Goal: Navigation & Orientation: Find specific page/section

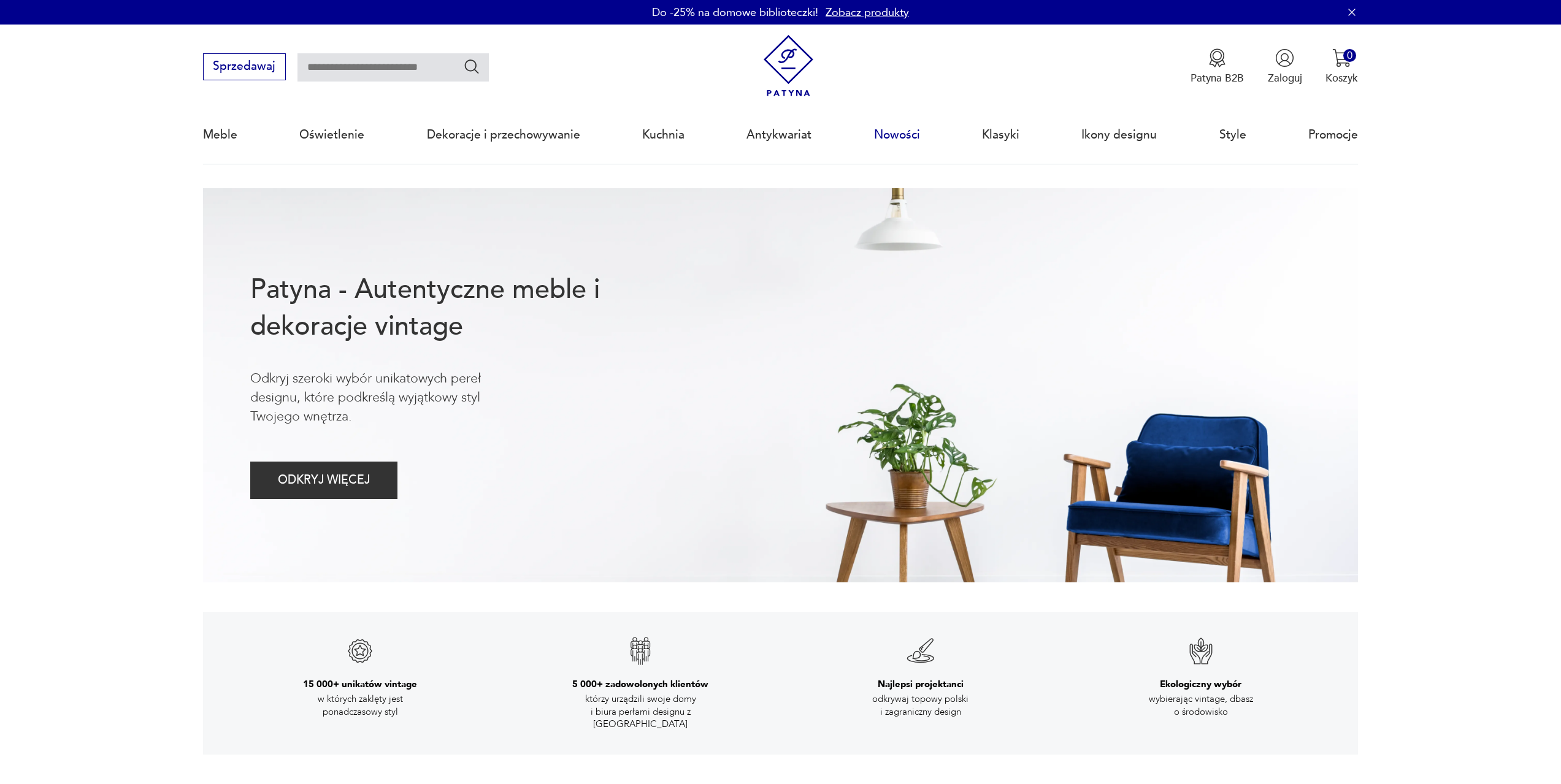
click at [911, 134] on link "Nowości" at bounding box center [897, 135] width 46 height 56
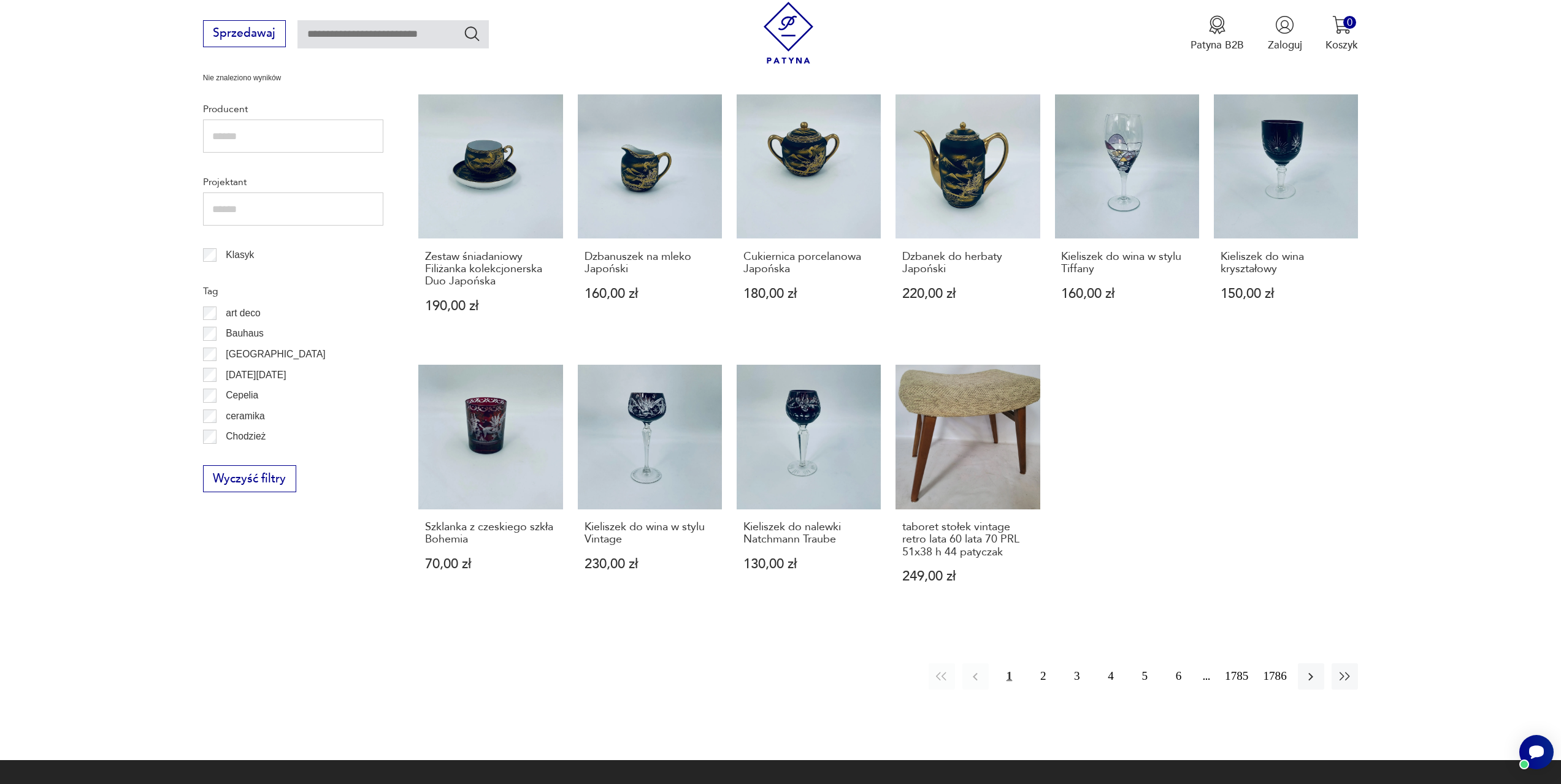
scroll to position [574, 0]
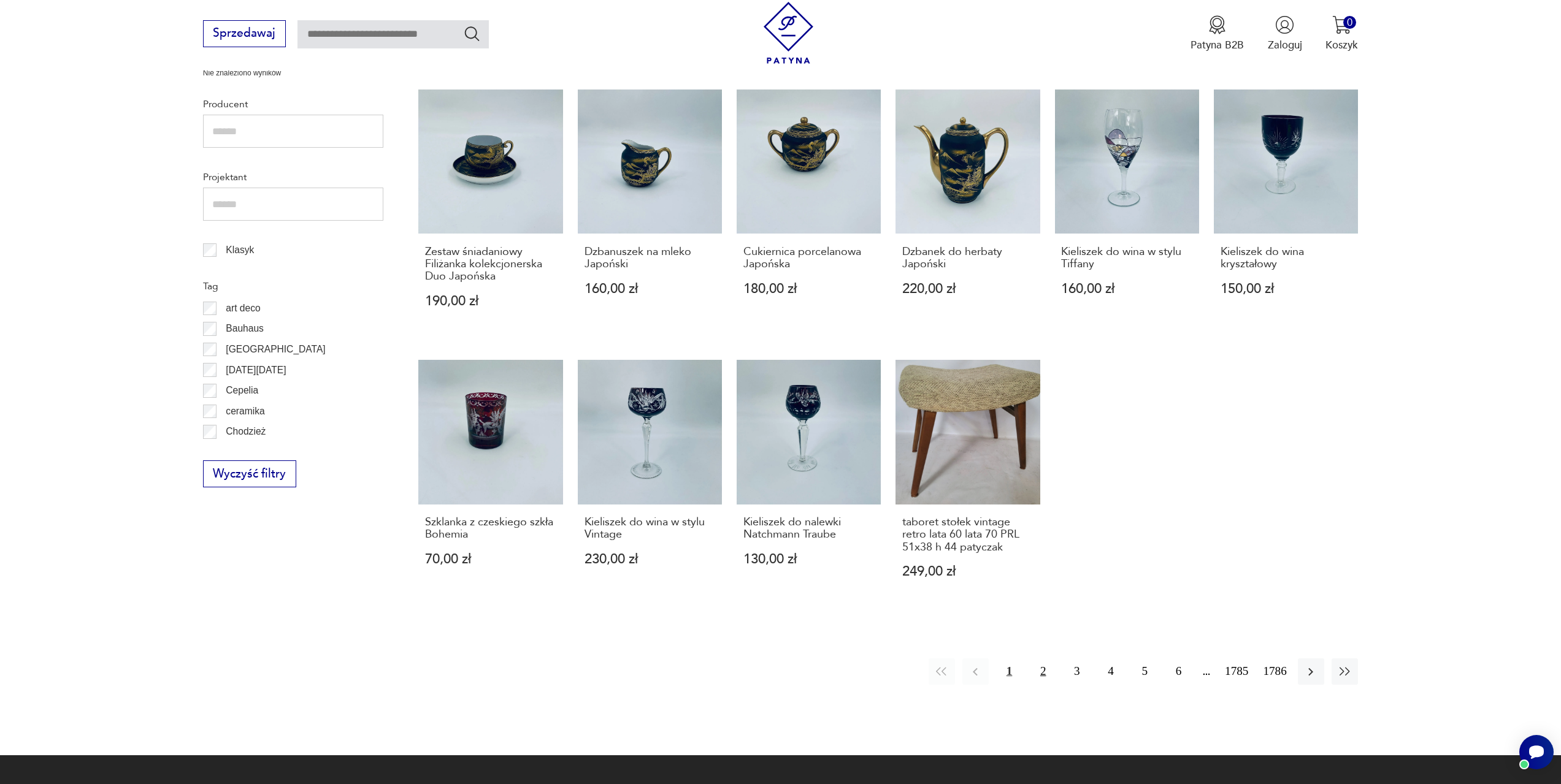
click at [1046, 675] on button "2" at bounding box center [1043, 672] width 26 height 26
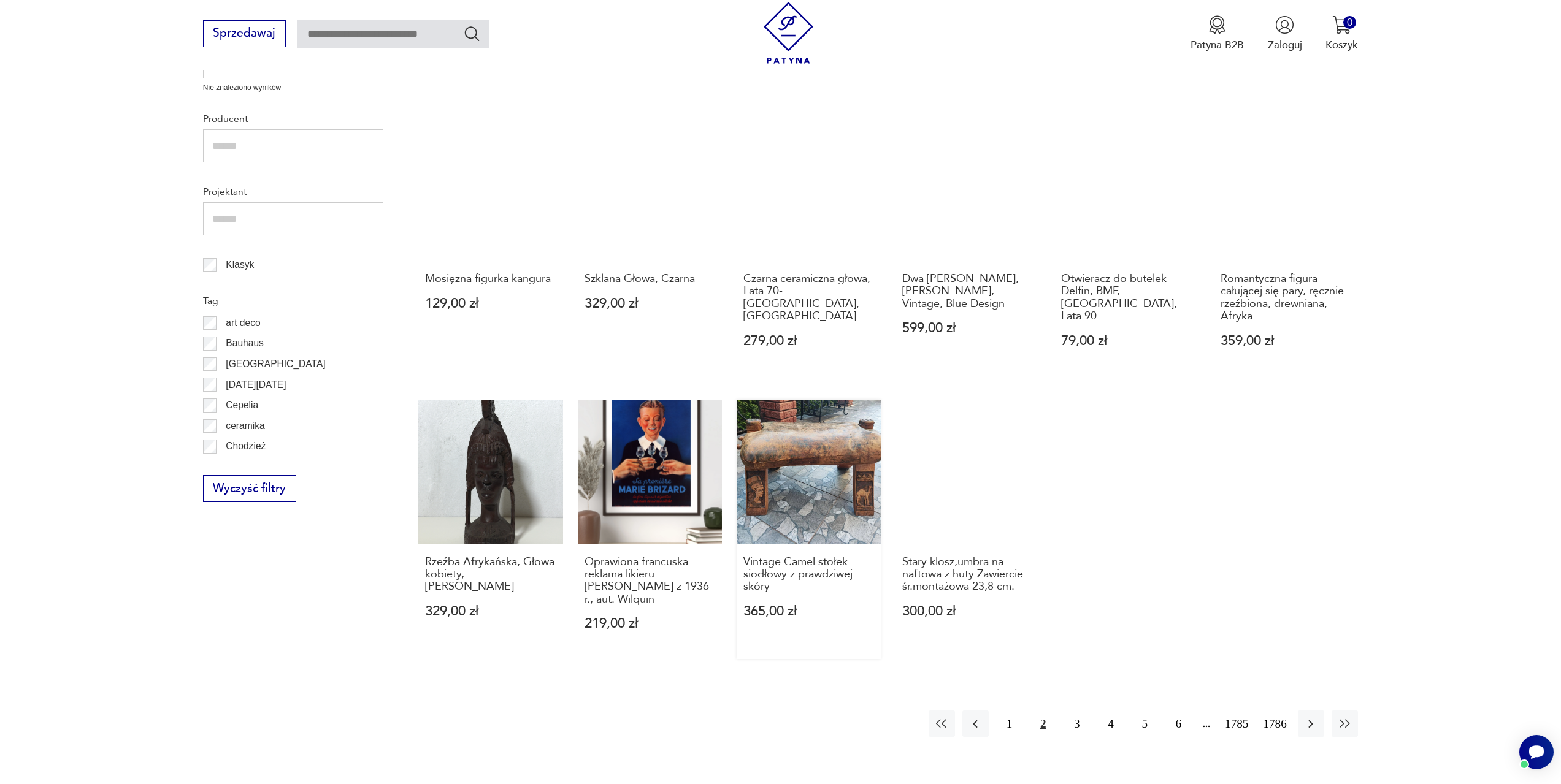
scroll to position [594, 0]
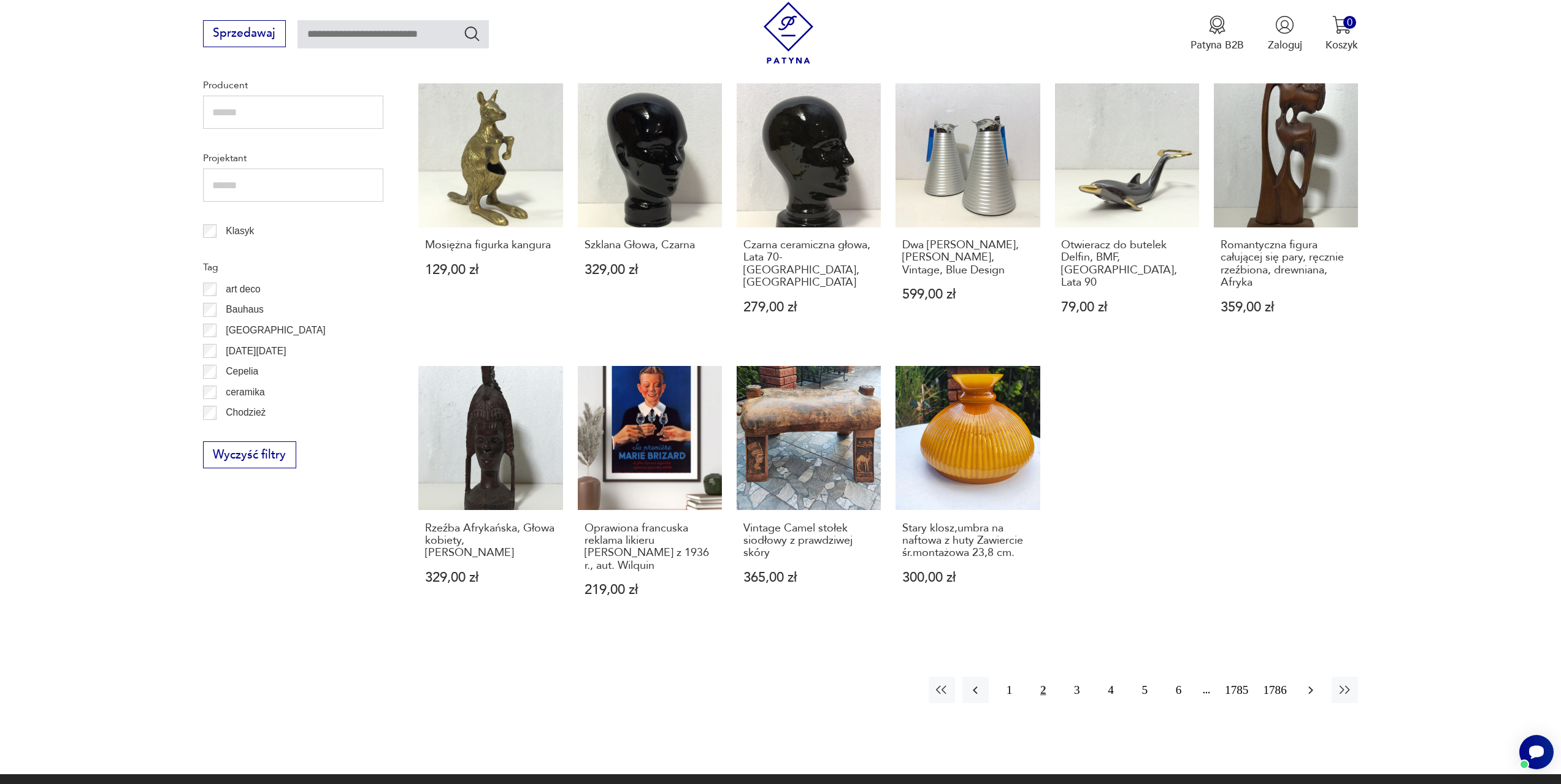
click at [1308, 690] on icon "button" at bounding box center [1310, 690] width 15 height 15
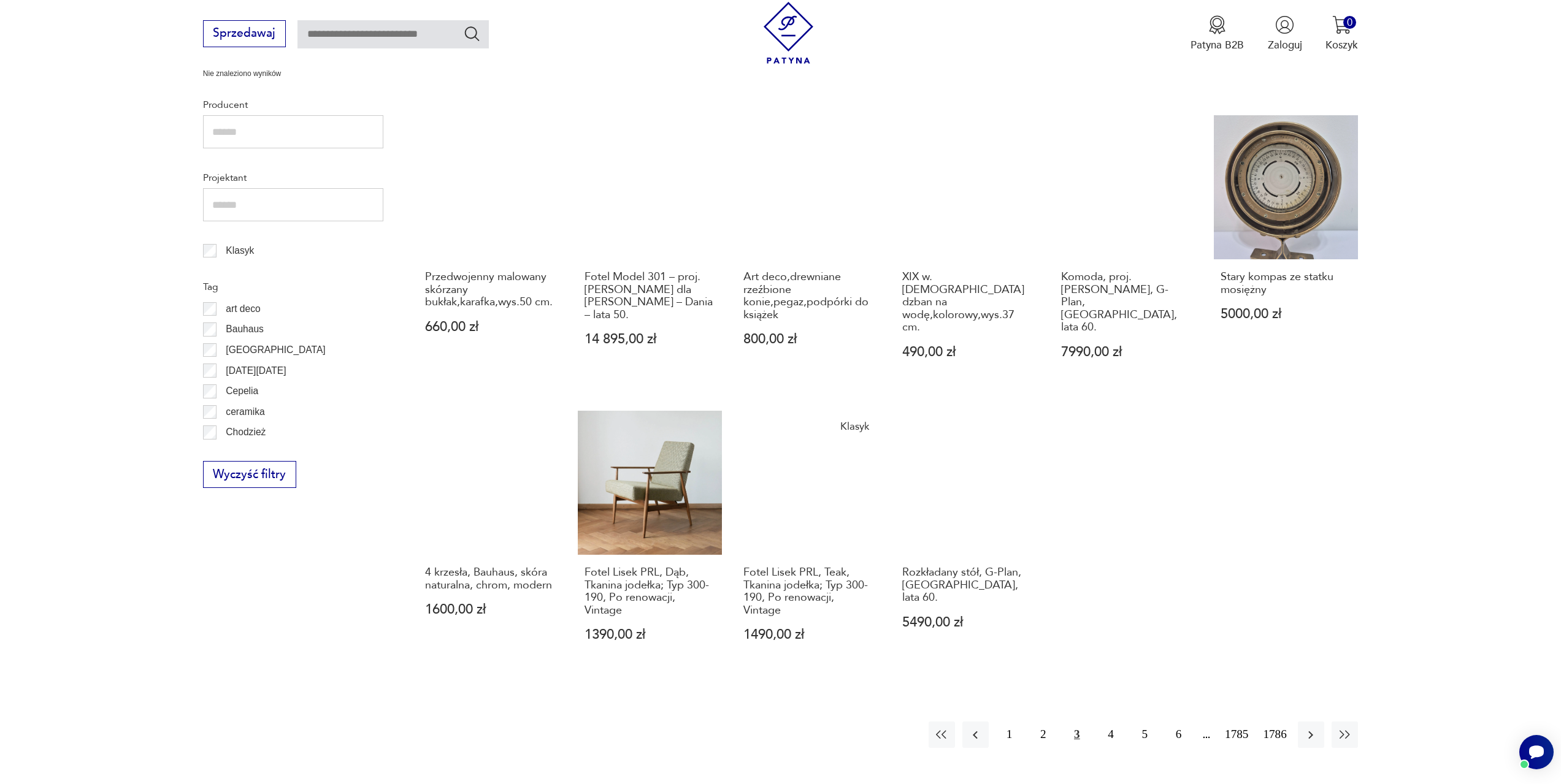
scroll to position [594, 0]
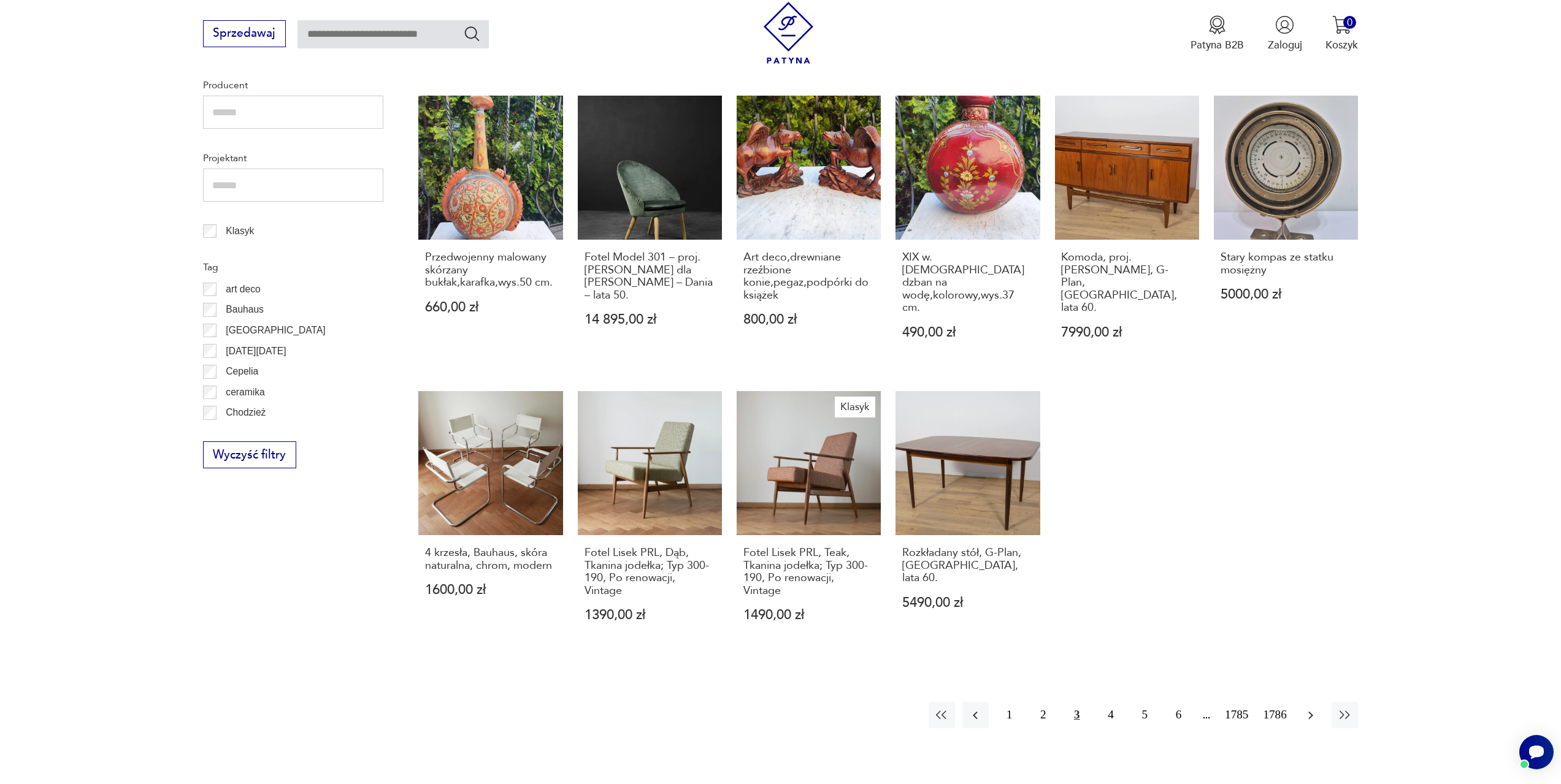
click at [1302, 702] on button "button" at bounding box center [1312, 715] width 26 height 26
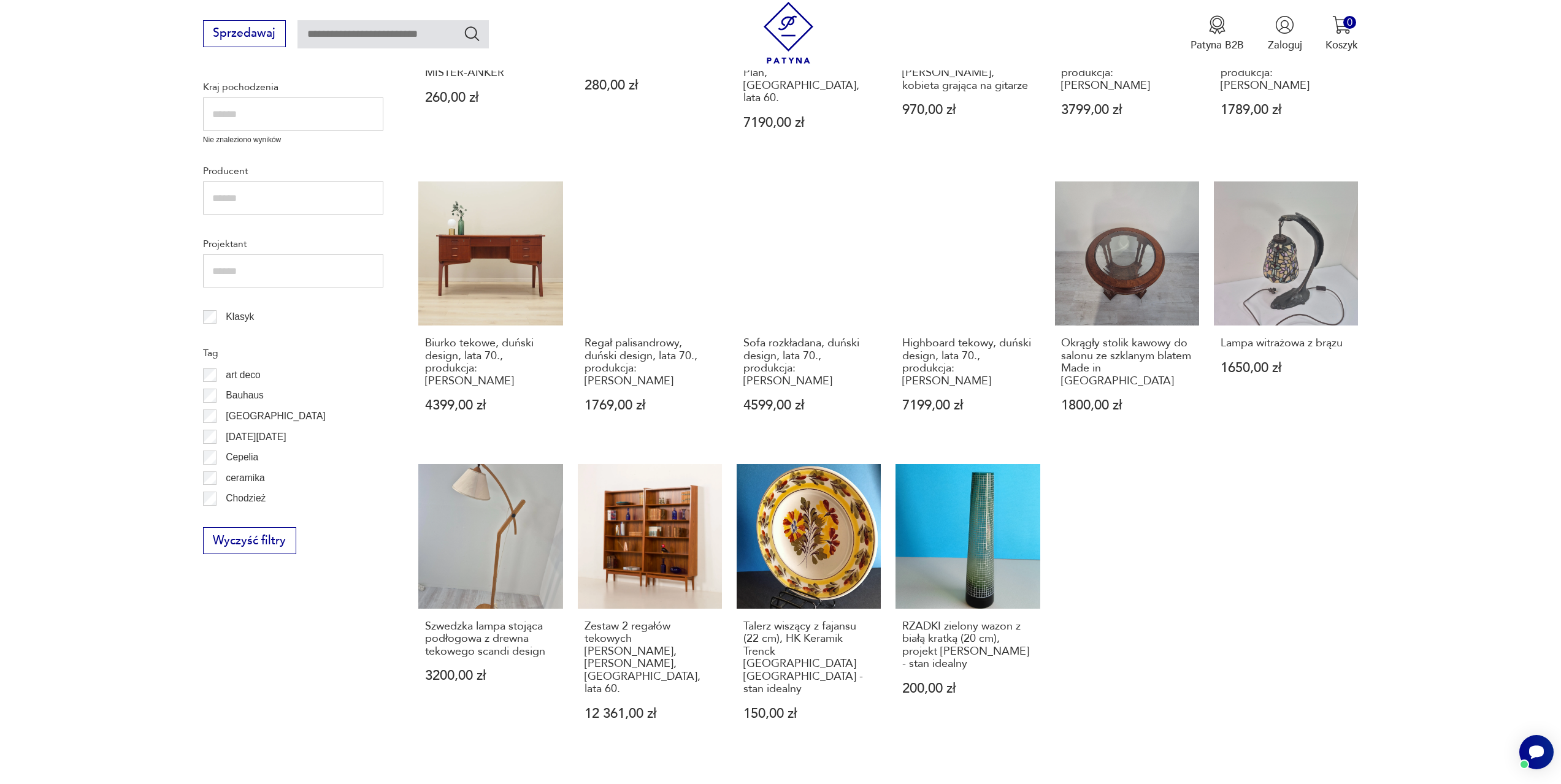
scroll to position [532, 0]
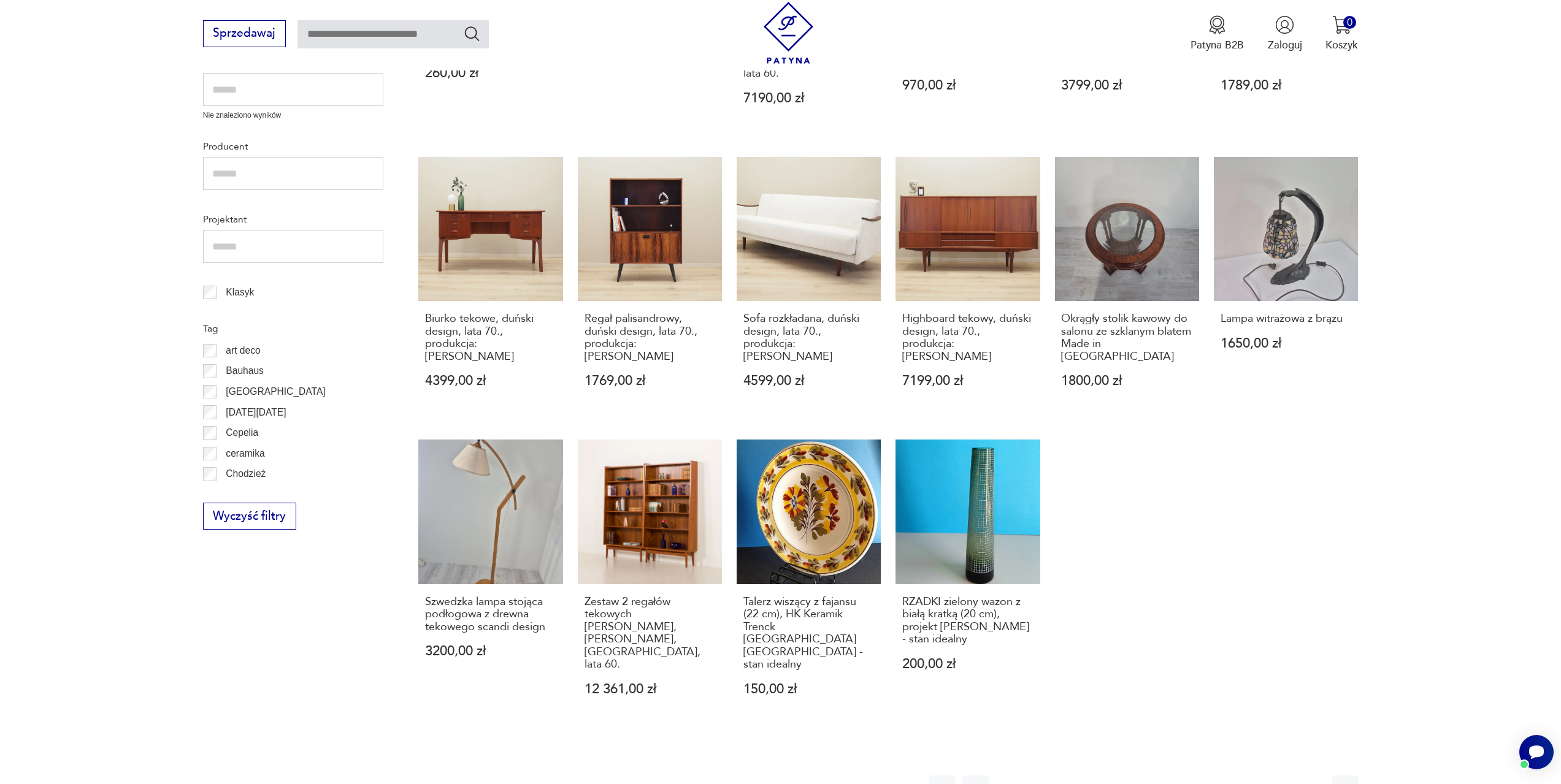
click at [1312, 784] on icon "button" at bounding box center [1311, 789] width 5 height 8
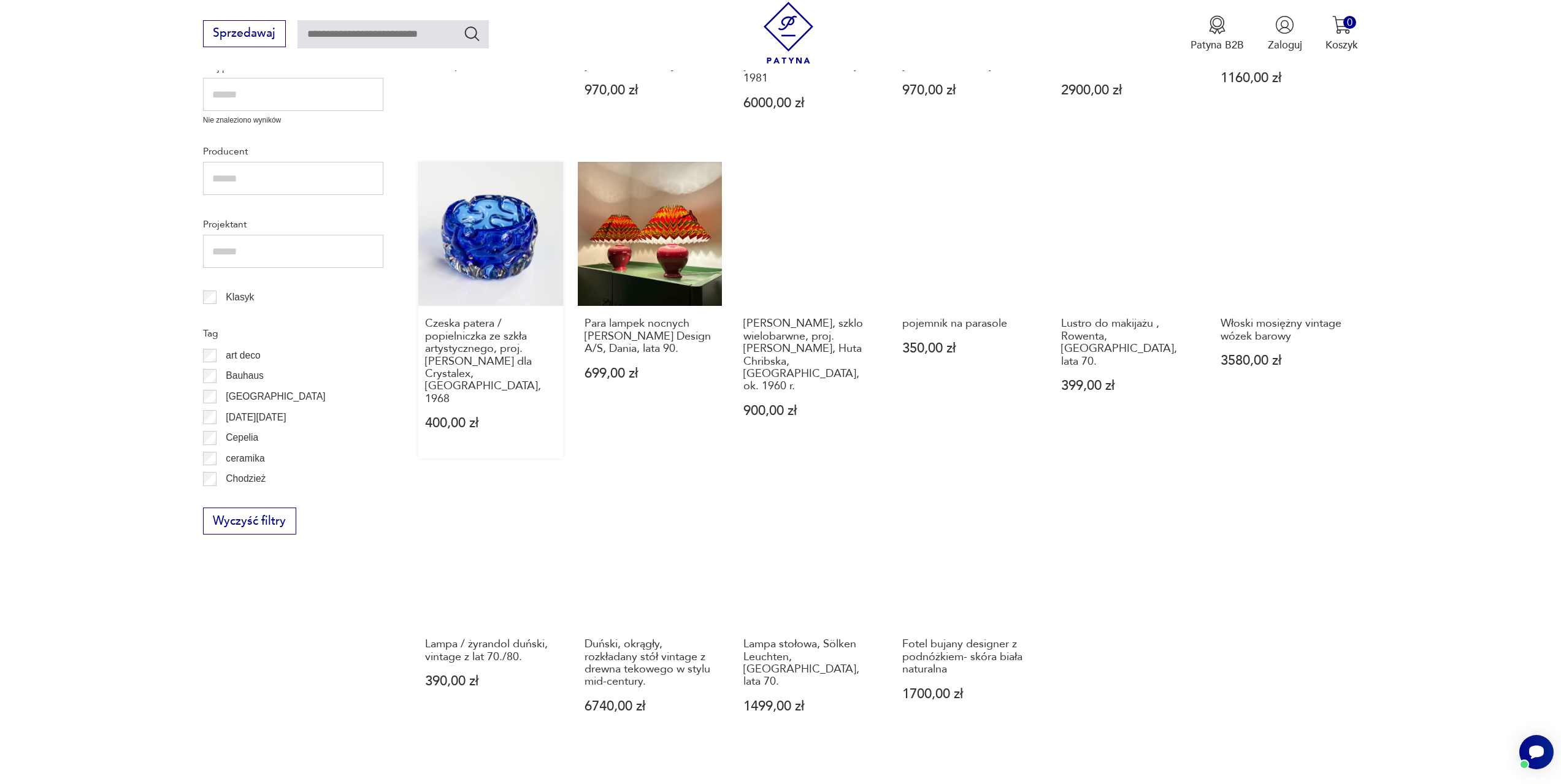
scroll to position [532, 0]
